Goal: Task Accomplishment & Management: Manage account settings

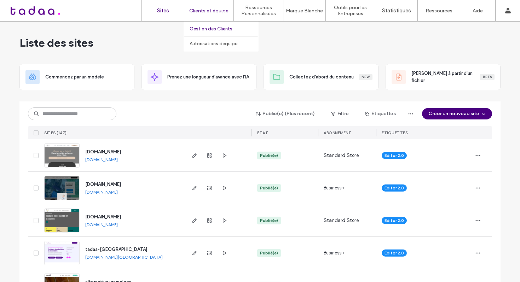
click at [198, 28] on label "Gestion des Clients" at bounding box center [211, 28] width 43 height 5
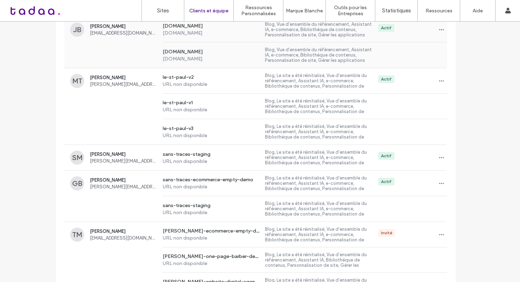
scroll to position [447, 0]
click at [122, 127] on div "le-st-paul-v3 URL non disponible Blog, Le site a été réinitialisé, Vue d'ensemb…" at bounding box center [255, 131] width 383 height 25
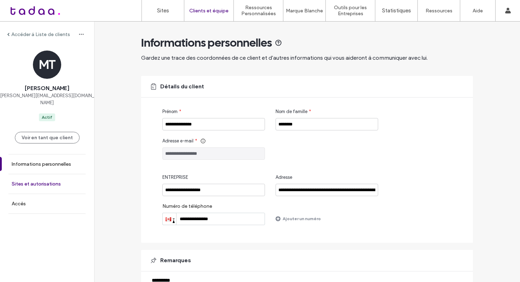
click at [52, 181] on label "Sites et autorisations" at bounding box center [36, 184] width 49 height 6
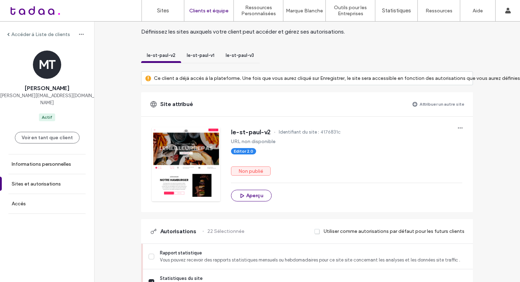
scroll to position [35, 0]
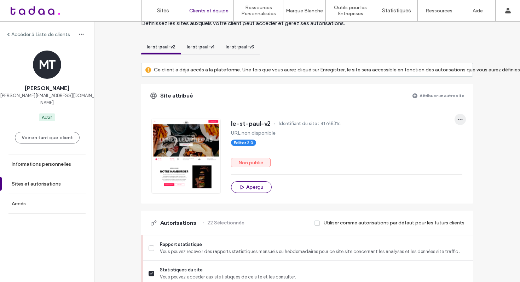
click at [459, 120] on use "button" at bounding box center [460, 119] width 5 height 1
click at [422, 139] on span "Annuler l'attribution du site" at bounding box center [429, 137] width 56 height 7
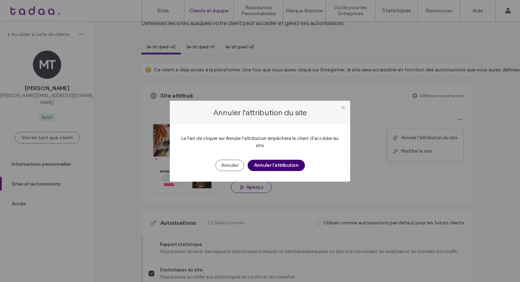
click at [297, 164] on button "Annuler l'attribution" at bounding box center [276, 165] width 57 height 11
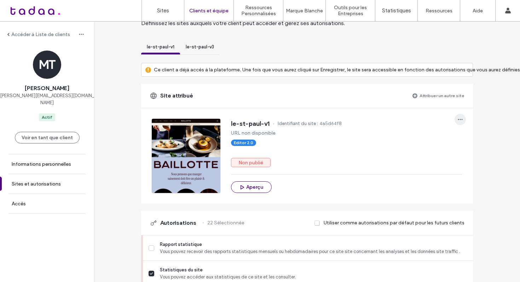
click at [457, 116] on span "button" at bounding box center [460, 119] width 11 height 11
click at [410, 137] on span "Annuler l'attribution du site" at bounding box center [429, 137] width 56 height 7
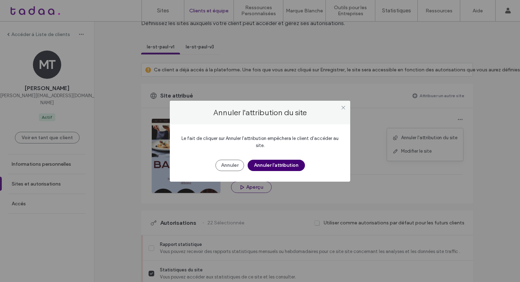
click at [290, 165] on button "Annuler l'attribution" at bounding box center [276, 165] width 57 height 11
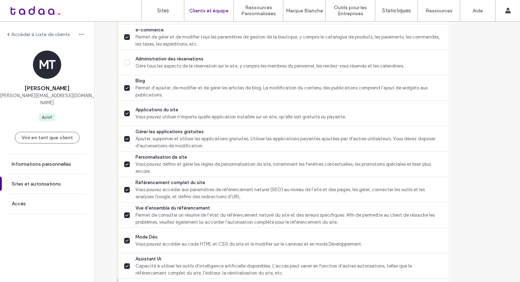
scroll to position [629, 0]
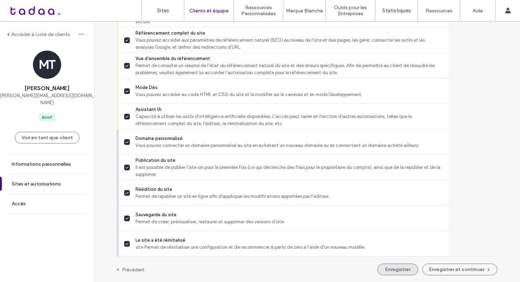
click at [381, 269] on button "Enregistrer" at bounding box center [398, 270] width 41 height 12
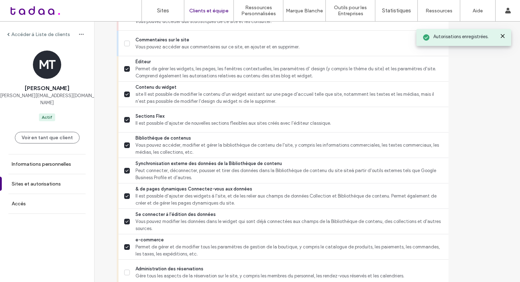
scroll to position [0, 0]
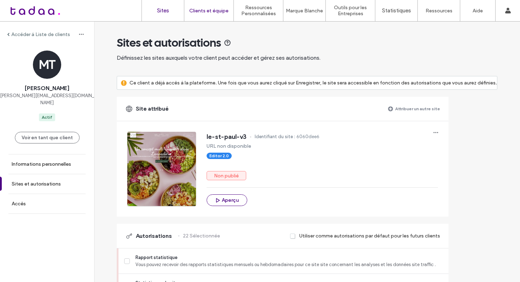
click at [165, 12] on label "Sites" at bounding box center [163, 10] width 12 height 6
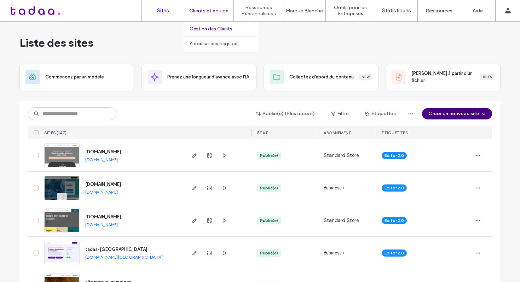
click at [212, 28] on label "Gestion des Clients" at bounding box center [211, 28] width 43 height 5
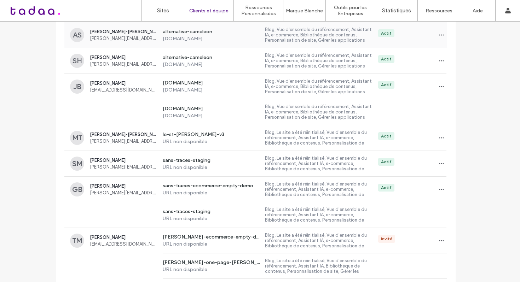
scroll to position [390, 0]
click at [165, 8] on label "Sites" at bounding box center [163, 10] width 12 height 6
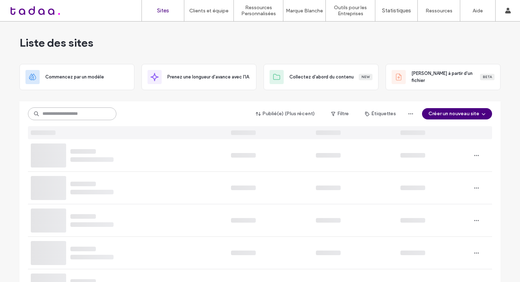
click at [77, 112] on input at bounding box center [72, 114] width 88 height 13
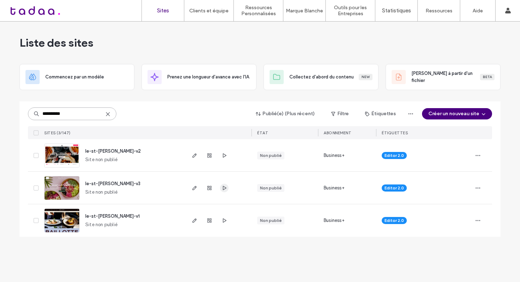
type input "**********"
click at [225, 188] on icon "button" at bounding box center [224, 188] width 6 height 6
click at [479, 158] on icon "button" at bounding box center [478, 156] width 6 height 6
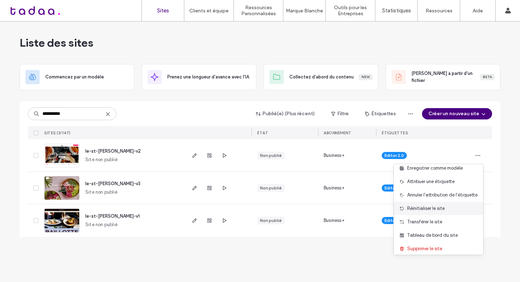
scroll to position [36, 0]
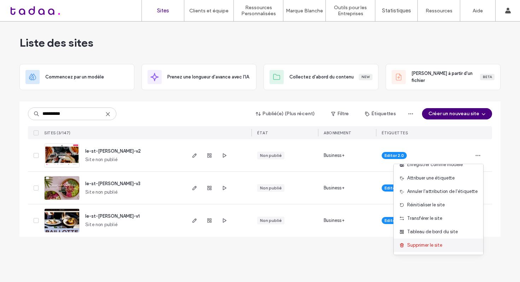
click at [418, 247] on span "Supprimer le site" at bounding box center [424, 245] width 35 height 7
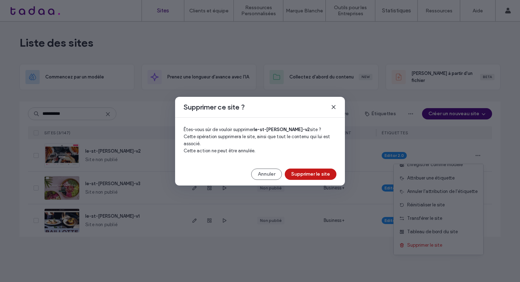
click at [328, 173] on button "Supprimer le site" at bounding box center [311, 174] width 52 height 11
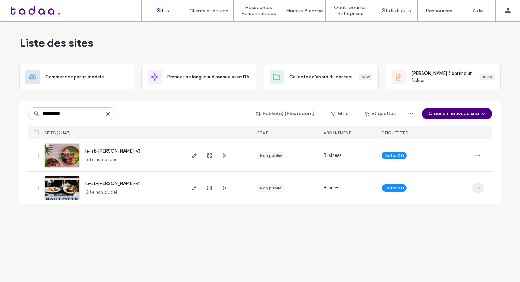
click at [481, 190] on span "button" at bounding box center [477, 188] width 11 height 11
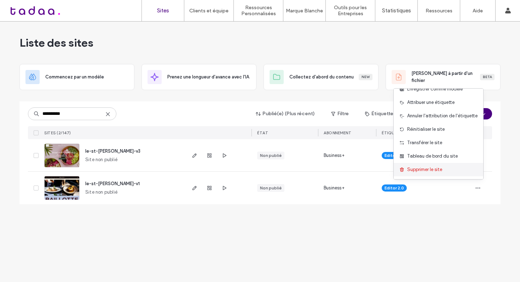
click at [413, 169] on span "Supprimer le site" at bounding box center [424, 169] width 35 height 7
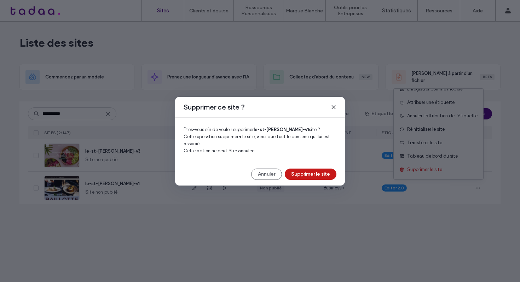
click at [313, 172] on button "Supprimer le site" at bounding box center [311, 174] width 52 height 11
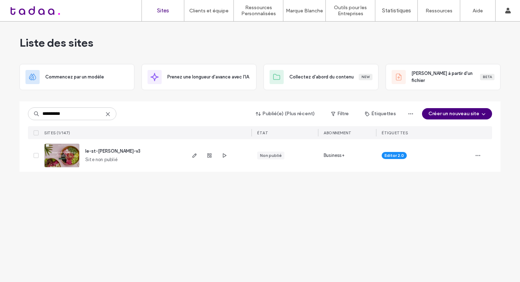
click at [108, 113] on icon at bounding box center [108, 114] width 6 height 6
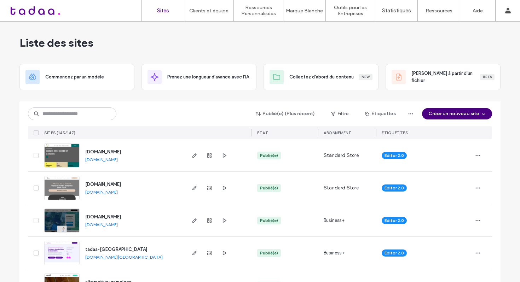
click at [167, 11] on label "Sites" at bounding box center [163, 10] width 12 height 6
click at [162, 10] on label "Sites" at bounding box center [163, 10] width 12 height 6
click at [103, 112] on input at bounding box center [72, 114] width 88 height 13
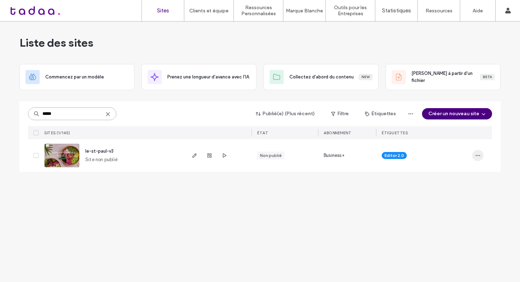
type input "*****"
click at [476, 156] on icon "button" at bounding box center [478, 156] width 6 height 6
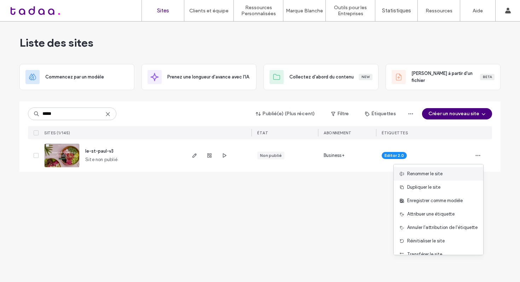
click at [435, 176] on span "Renommer le site" at bounding box center [424, 174] width 35 height 7
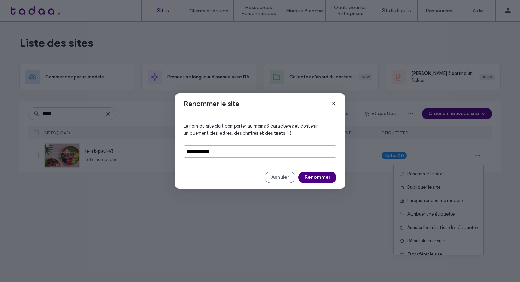
click at [238, 153] on input "**********" at bounding box center [260, 151] width 153 height 12
type input "**********"
click at [306, 178] on button "Renommer" at bounding box center [317, 177] width 38 height 11
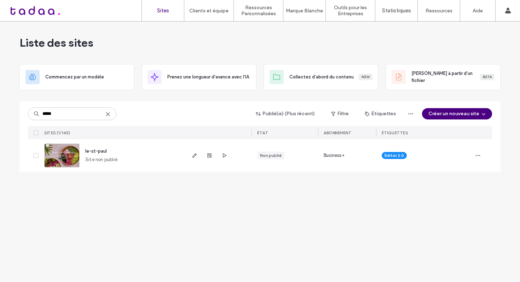
click at [110, 114] on icon at bounding box center [108, 114] width 6 height 6
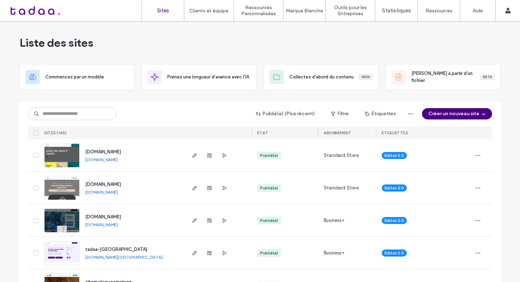
click at [163, 9] on label "Sites" at bounding box center [163, 10] width 12 height 6
